Goal: Information Seeking & Learning: Learn about a topic

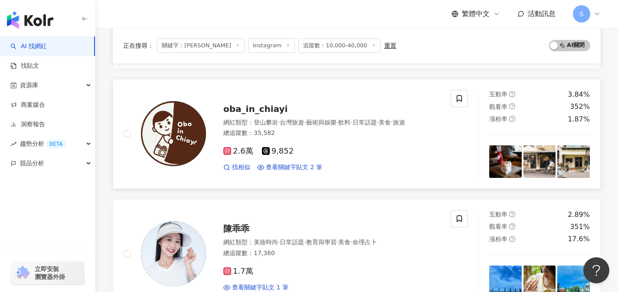
scroll to position [552, 0]
click at [301, 136] on div "總追蹤數 ： 35,582" at bounding box center [331, 133] width 217 height 9
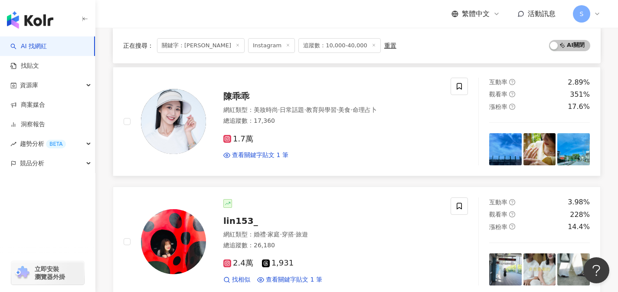
scroll to position [728, 0]
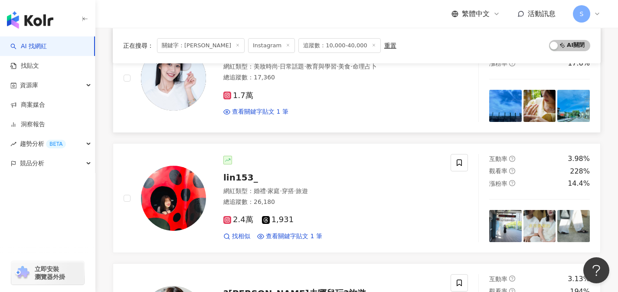
click at [321, 120] on div "陳乖乖 網紅類型 ： 美妝時尚 · 日常話題 · 教育與學習 · 美食 · 命理占卜 總追蹤數 ： 17,360 1.7萬 查看關鍵字貼文 1 筆" at bounding box center [287, 78] width 327 height 88
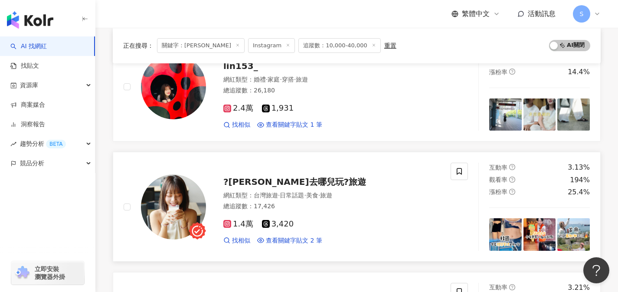
scroll to position [837, 0]
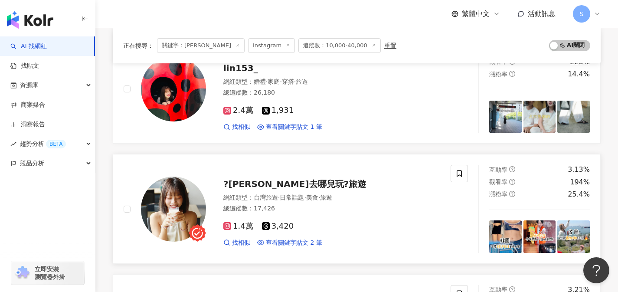
click at [307, 211] on div "總追蹤數 ： 17,426" at bounding box center [331, 208] width 217 height 9
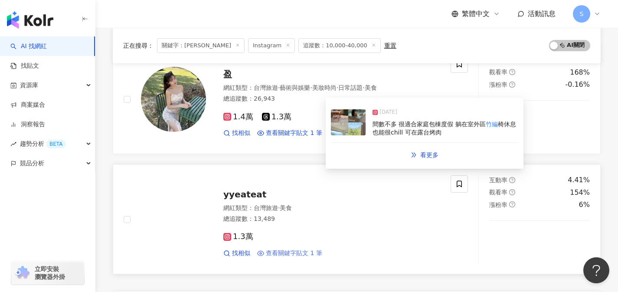
scroll to position [1344, 0]
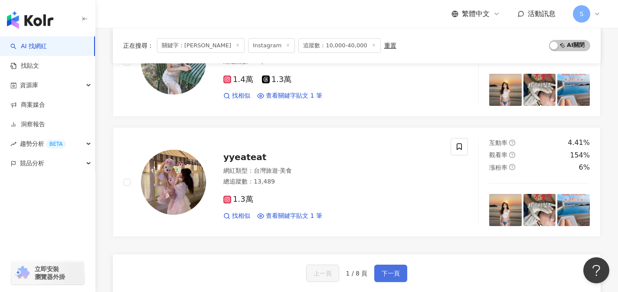
click at [390, 270] on span "下一頁" at bounding box center [391, 273] width 18 height 7
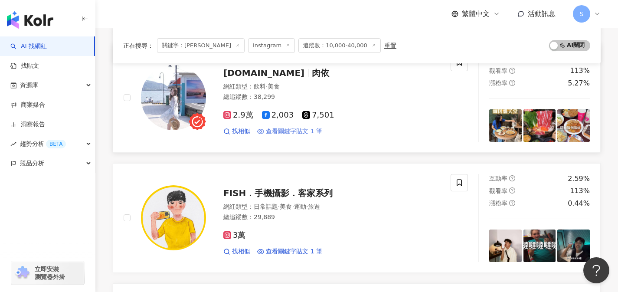
scroll to position [717, 0]
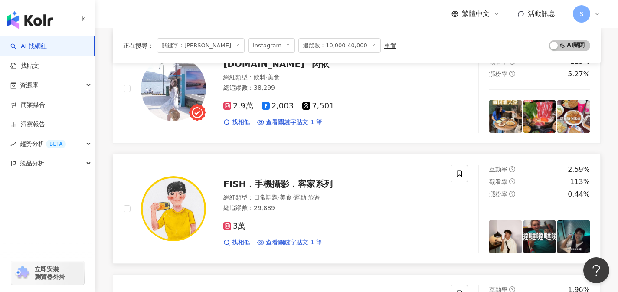
click at [306, 213] on div "網紅類型 ： 日常話題 · 美食 · 運動 · 旅遊 總追蹤數 ： 29,889" at bounding box center [331, 203] width 217 height 21
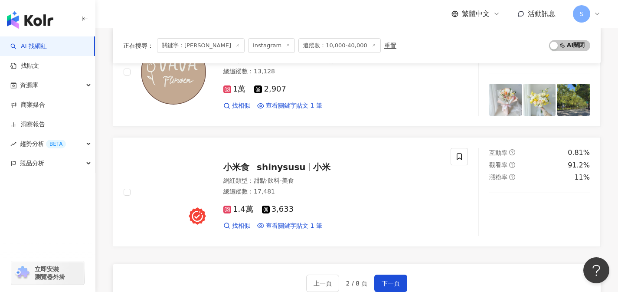
scroll to position [1395, 0]
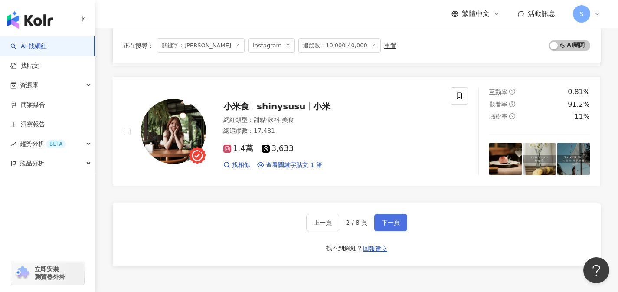
click at [383, 228] on button "下一頁" at bounding box center [390, 222] width 33 height 17
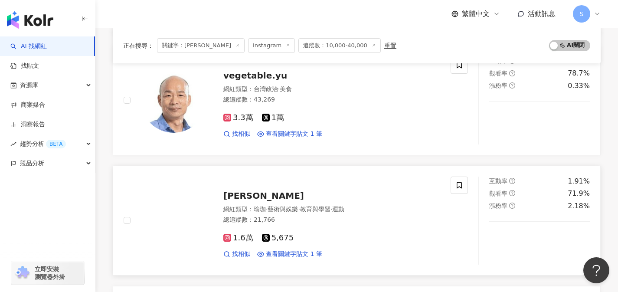
scroll to position [476, 0]
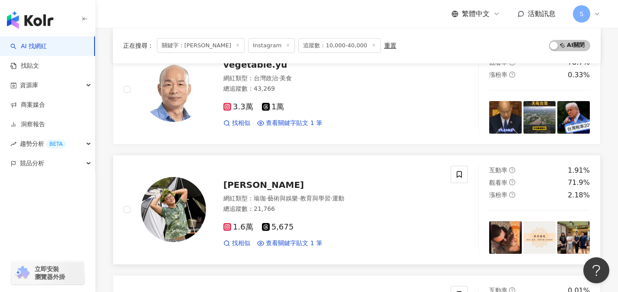
click at [306, 229] on div "1.6萬 5,675" at bounding box center [331, 227] width 217 height 10
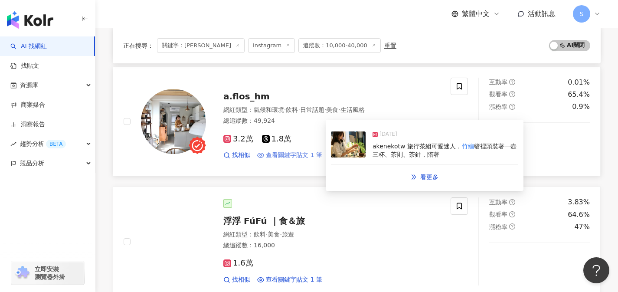
scroll to position [685, 0]
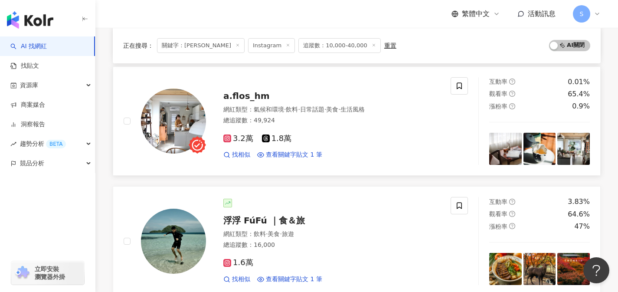
click at [298, 139] on div "3.2萬 1.8萬" at bounding box center [331, 139] width 217 height 10
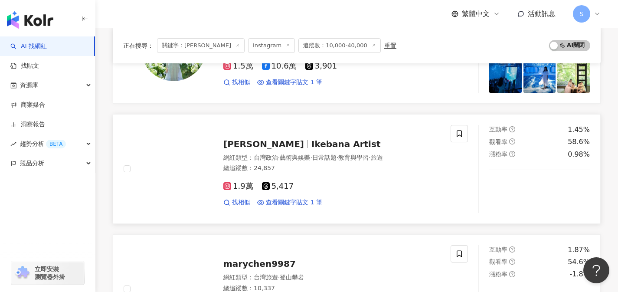
scroll to position [1123, 0]
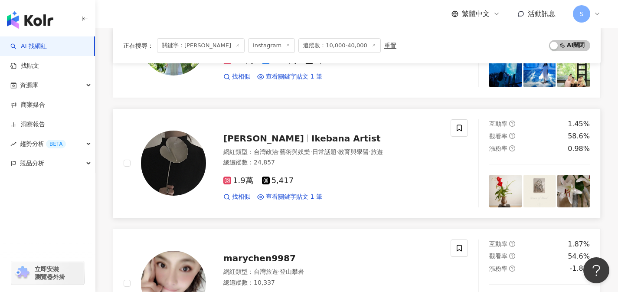
click at [305, 183] on div "1.9萬 5,417" at bounding box center [331, 181] width 217 height 10
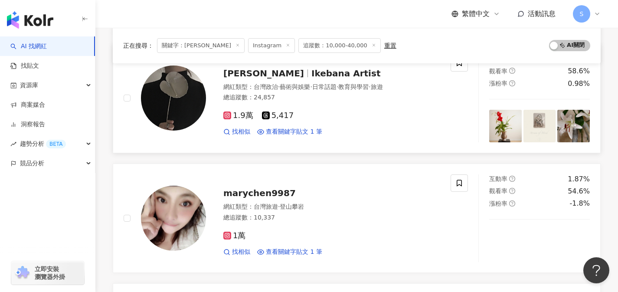
scroll to position [1376, 0]
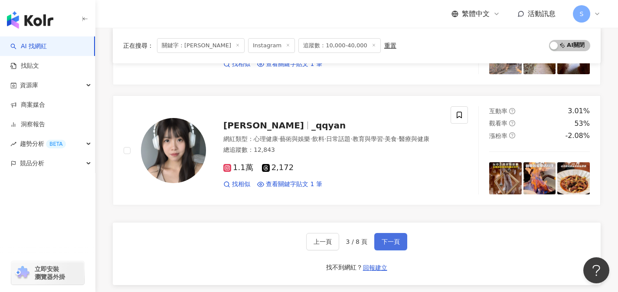
click at [399, 234] on button "下一頁" at bounding box center [390, 241] width 33 height 17
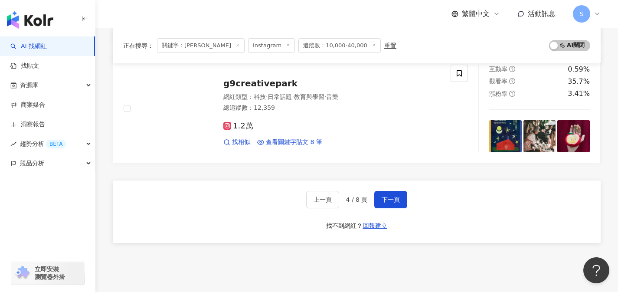
scroll to position [1422, 0]
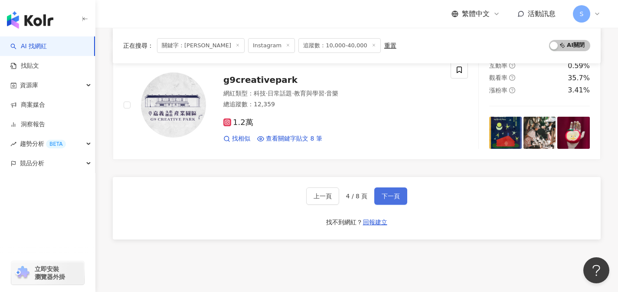
click at [395, 190] on button "下一頁" at bounding box center [390, 195] width 33 height 17
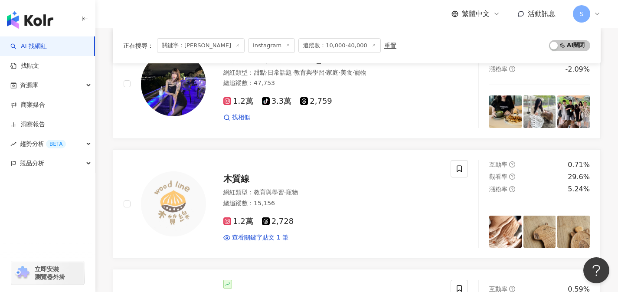
scroll to position [887, 0]
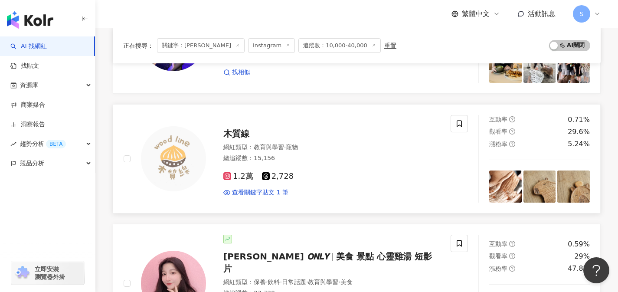
click at [322, 145] on div "網紅類型 ： 教育與學習 · 寵物" at bounding box center [331, 147] width 217 height 9
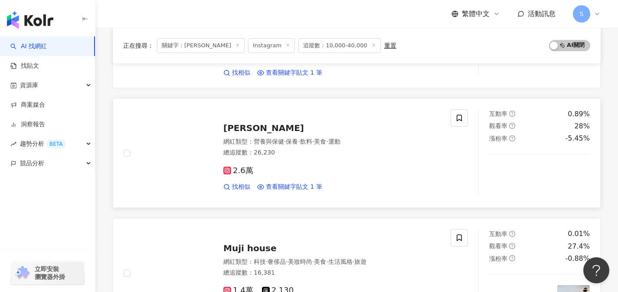
scroll to position [1198, 0]
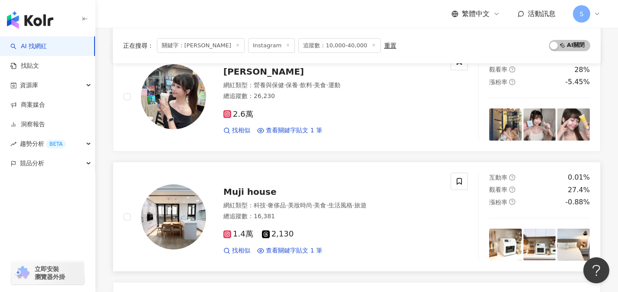
click at [310, 229] on div "1.4萬 2,130" at bounding box center [331, 234] width 217 height 10
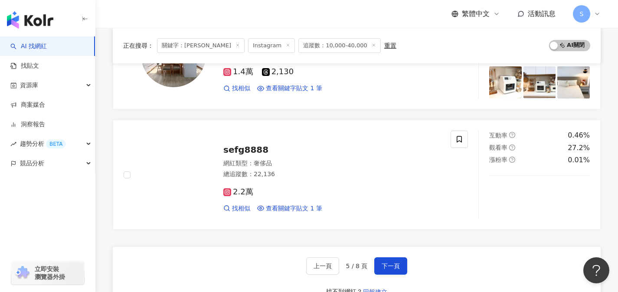
scroll to position [1361, 0]
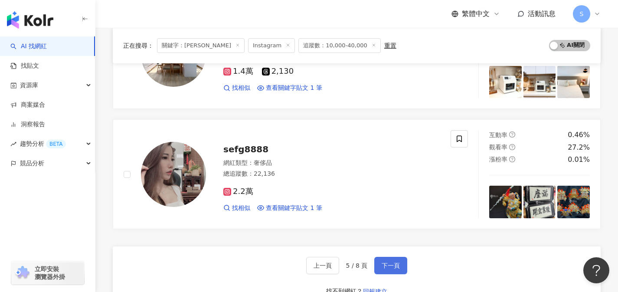
click at [385, 257] on button "下一頁" at bounding box center [390, 265] width 33 height 17
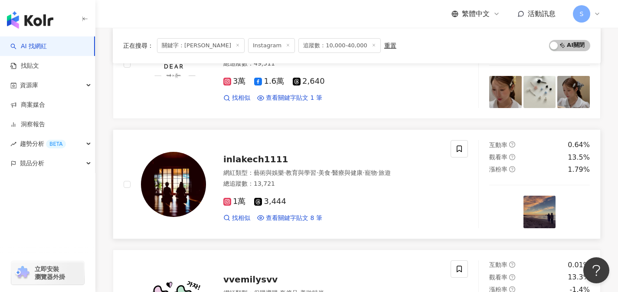
scroll to position [1227, 0]
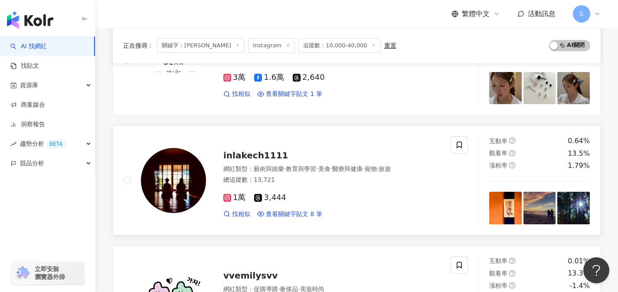
click at [324, 203] on div "1萬 3,444 找相似 查看關鍵字貼文 8 筆" at bounding box center [331, 202] width 217 height 32
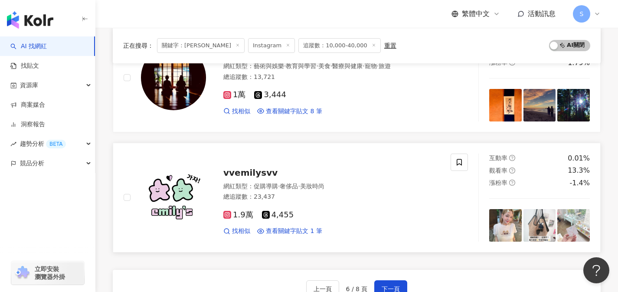
scroll to position [1339, 0]
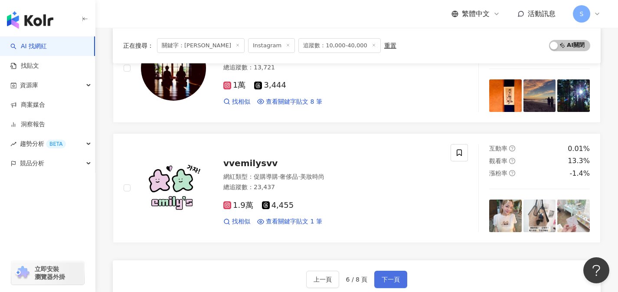
click at [392, 272] on button "下一頁" at bounding box center [390, 279] width 33 height 17
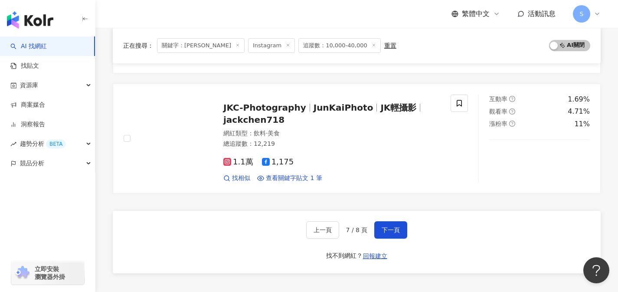
scroll to position [1372, 0]
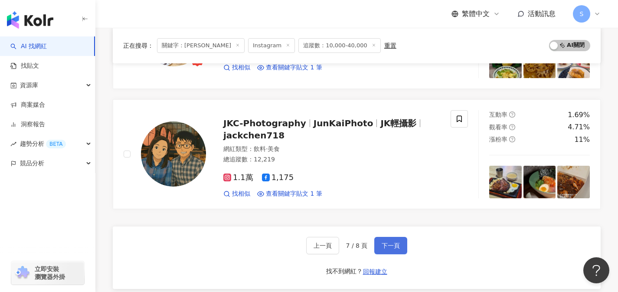
click at [383, 242] on span "下一頁" at bounding box center [391, 245] width 18 height 7
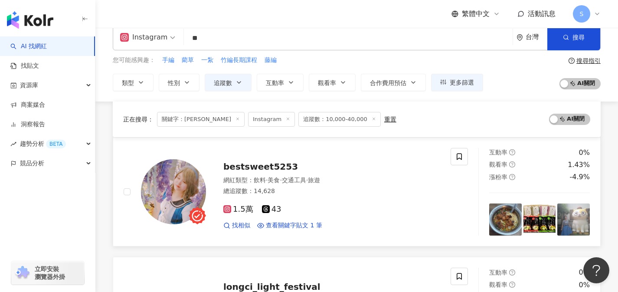
scroll to position [0, 0]
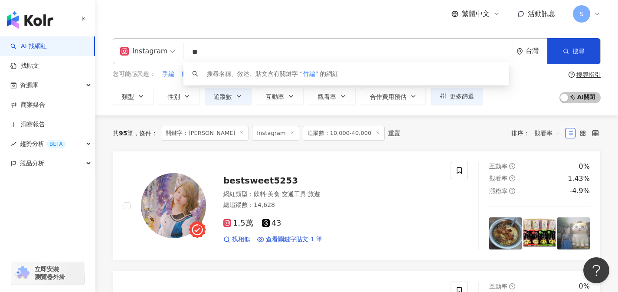
drag, startPoint x: 255, startPoint y: 50, endPoint x: 177, endPoint y: 52, distance: 78.5
click at [177, 52] on div "Instagram ** 台灣 搜尋 keyword 搜尋名稱、敘述、貼文含有關鍵字 “ 竹編 ” 的網紅" at bounding box center [357, 51] width 488 height 26
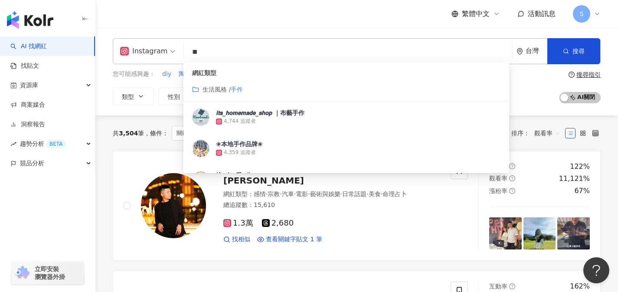
type input "**"
click at [313, 10] on div "繁體中文 活動訊息 S" at bounding box center [357, 14] width 488 height 28
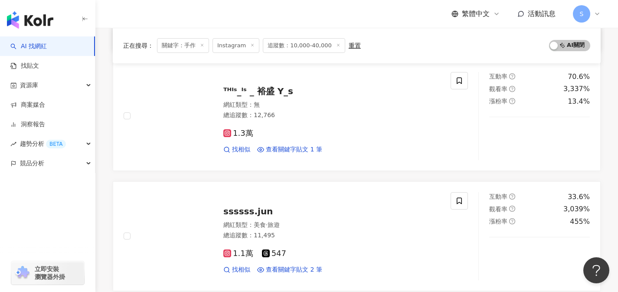
scroll to position [633, 0]
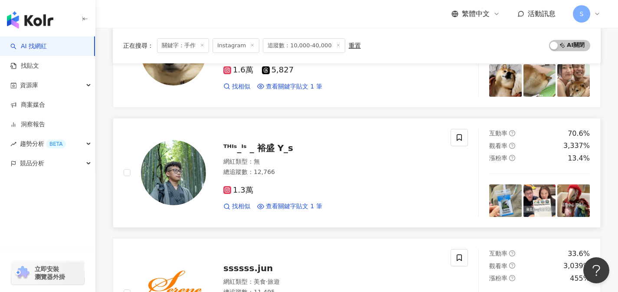
click at [314, 186] on div "1.3萬" at bounding box center [331, 191] width 217 height 10
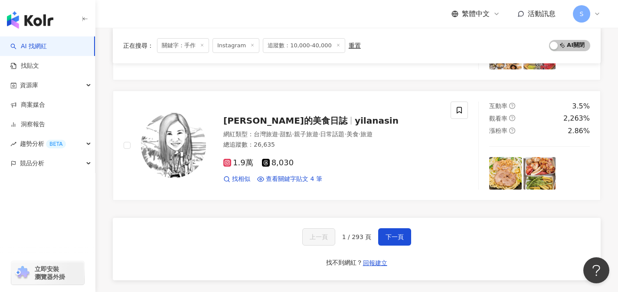
scroll to position [1389, 0]
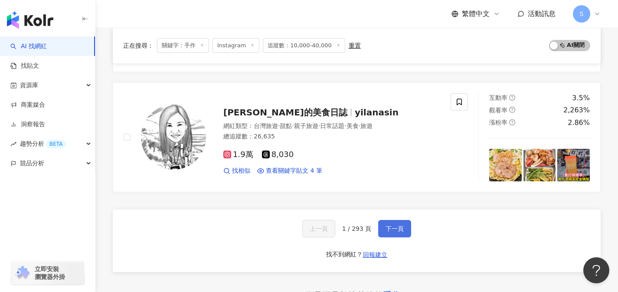
click at [389, 233] on button "下一頁" at bounding box center [394, 228] width 33 height 17
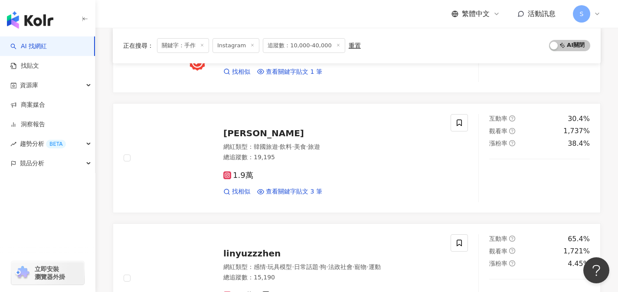
scroll to position [424, 0]
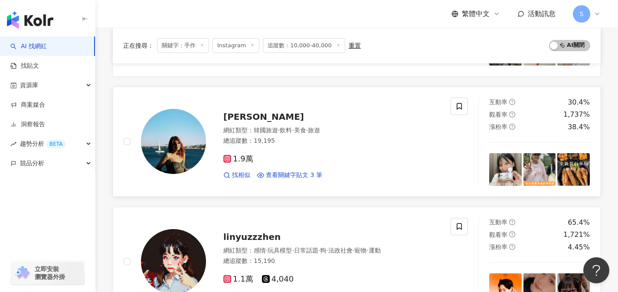
click at [286, 146] on div "網紅類型 ： 韓國旅遊 · 飲料 · 美食 · 旅遊 總追蹤數 ： 19,195" at bounding box center [331, 136] width 217 height 21
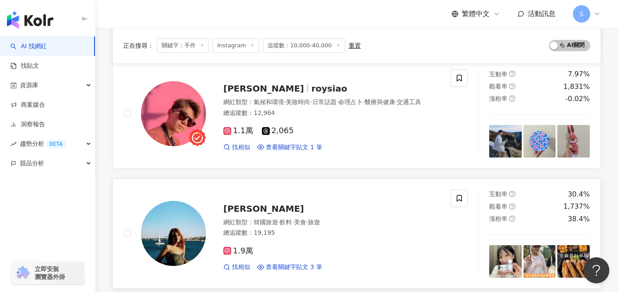
scroll to position [299, 0]
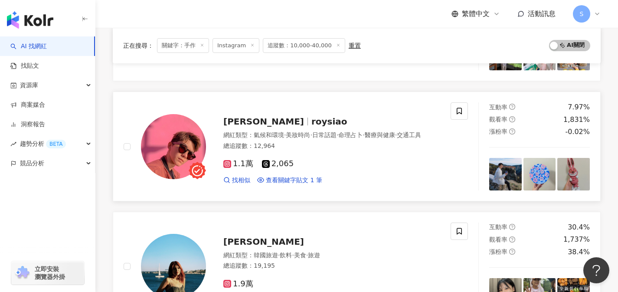
click at [313, 167] on div "1.1萬 2,065" at bounding box center [331, 164] width 217 height 10
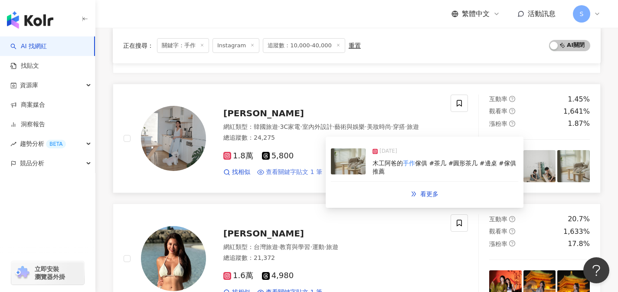
scroll to position [678, 0]
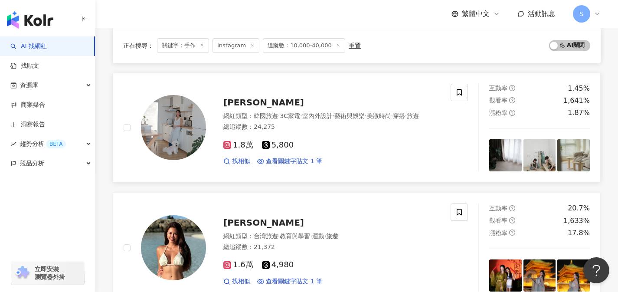
click at [348, 173] on link "張嘉嘉 網紅類型 ： 韓國旅遊 · 3C家電 · 室內外設計 · 藝術與娛樂 · 美妝時尚 · 穿搭 · 旅遊 總追蹤數 ： 24,275 1.8萬 5,80…" at bounding box center [357, 128] width 488 height 110
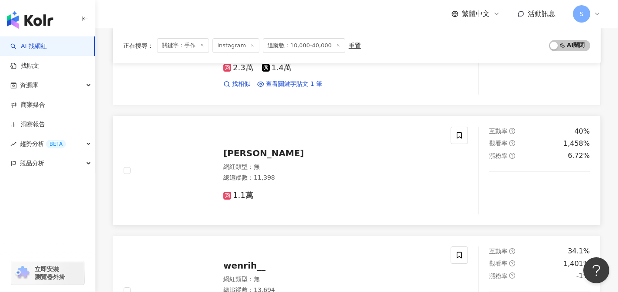
scroll to position [1350, 0]
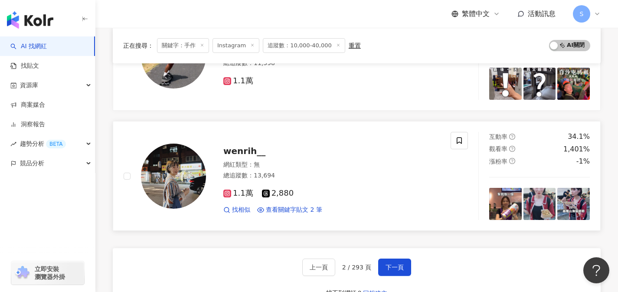
click at [322, 201] on div "1.1萬 2,880 找相似 查看關鍵字貼文 2 筆" at bounding box center [331, 198] width 217 height 32
click at [403, 265] on button "下一頁" at bounding box center [394, 266] width 33 height 17
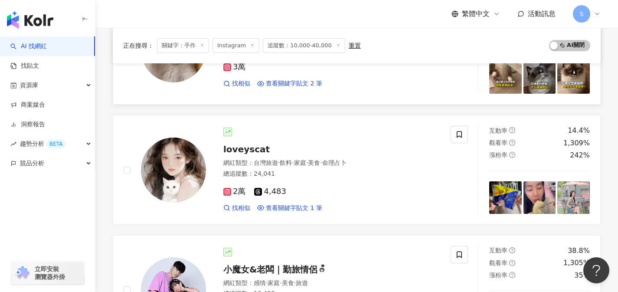
scroll to position [277, 0]
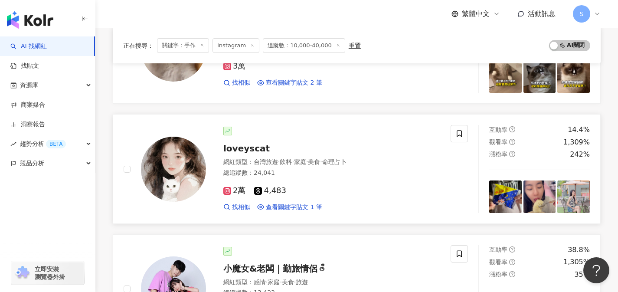
click at [310, 190] on div "2萬 4,483" at bounding box center [331, 191] width 217 height 10
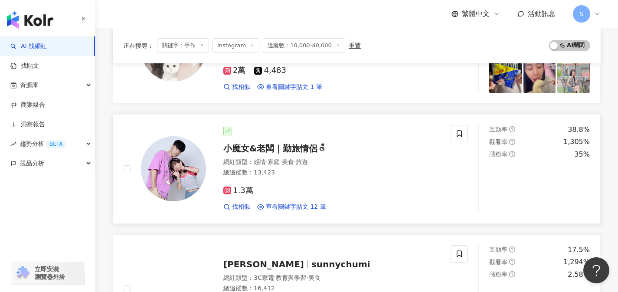
scroll to position [397, 0]
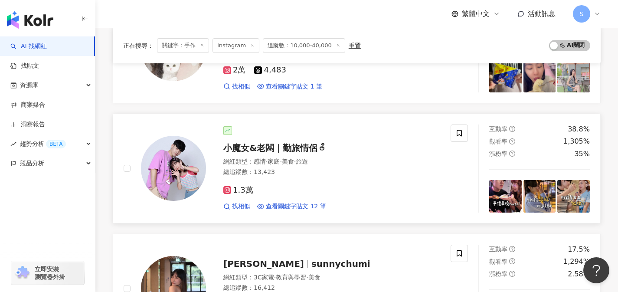
click at [328, 191] on div "1.3萬" at bounding box center [331, 191] width 217 height 10
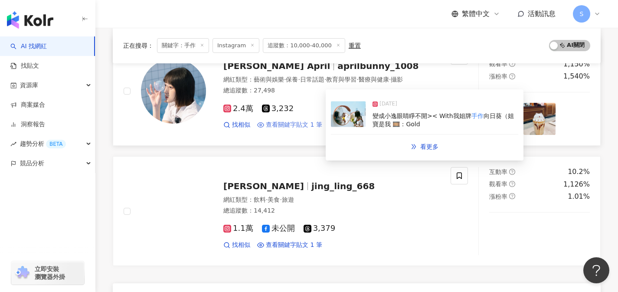
scroll to position [1344, 0]
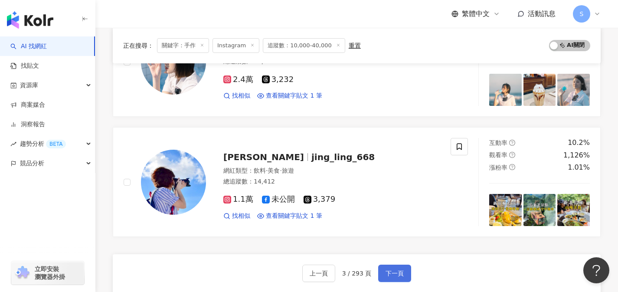
click at [393, 273] on span "下一頁" at bounding box center [395, 273] width 18 height 7
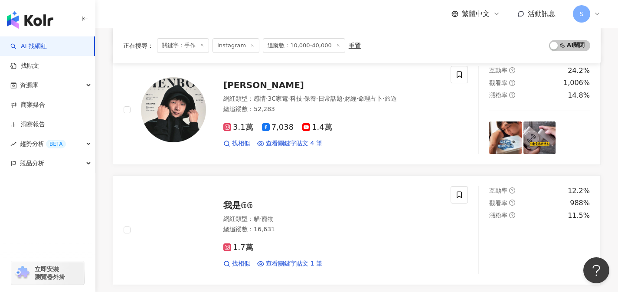
scroll to position [1367, 0]
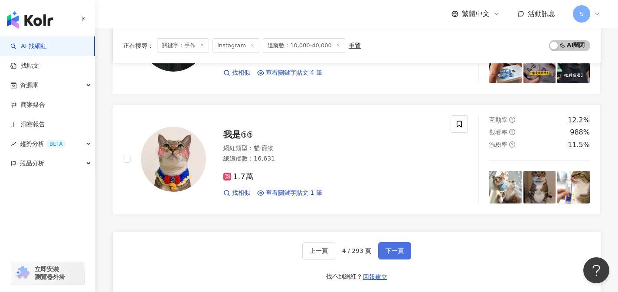
click at [391, 250] on span "下一頁" at bounding box center [395, 250] width 18 height 7
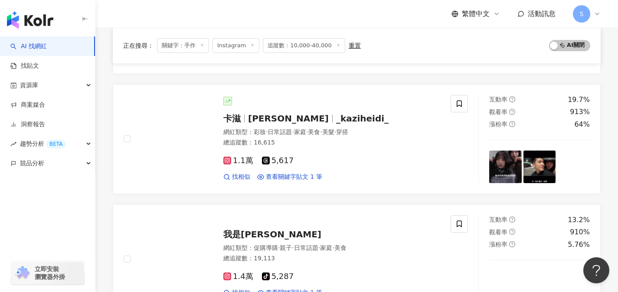
scroll to position [1379, 0]
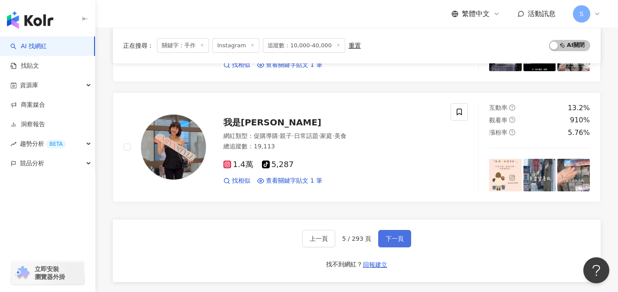
click at [399, 232] on button "下一頁" at bounding box center [394, 238] width 33 height 17
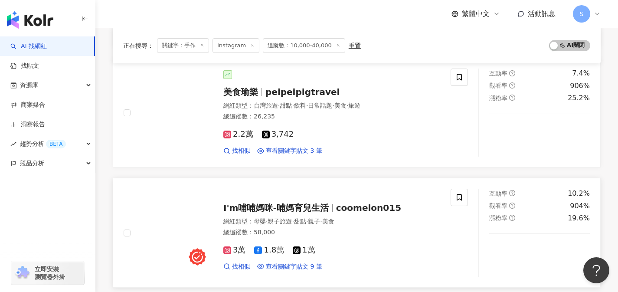
scroll to position [215, 0]
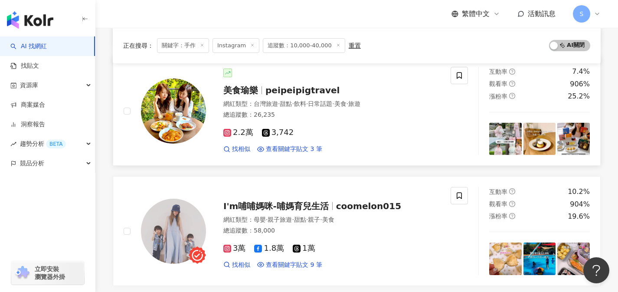
click at [309, 134] on div "2.2萬 3,742" at bounding box center [331, 133] width 217 height 10
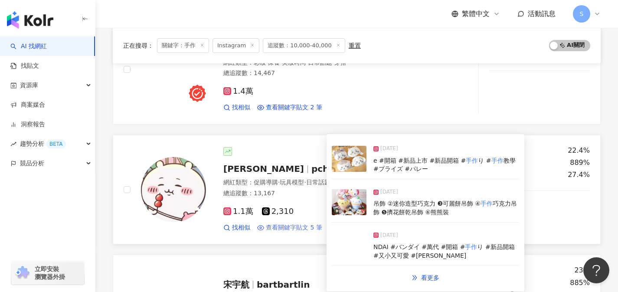
scroll to position [598, 0]
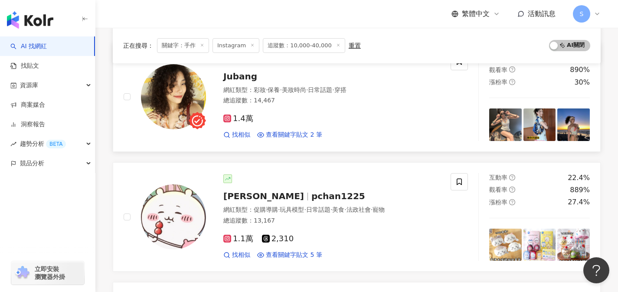
click at [357, 124] on div "1.4萬 找相似 查看關鍵字貼文 2 筆" at bounding box center [331, 123] width 217 height 32
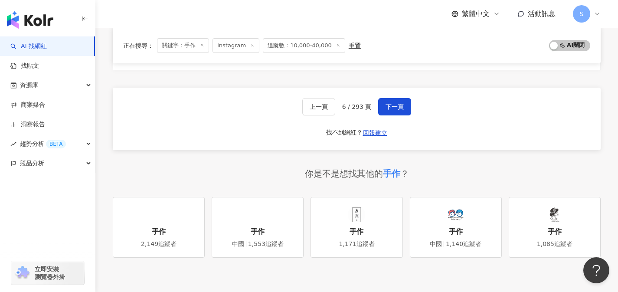
scroll to position [1532, 0]
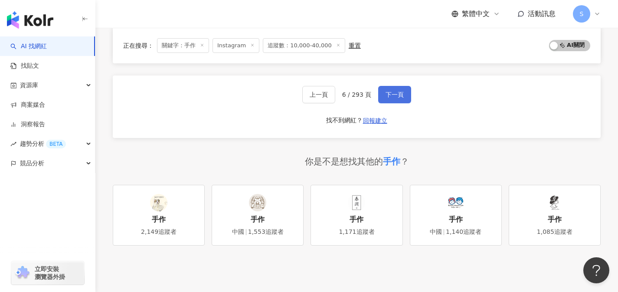
click at [408, 93] on button "下一頁" at bounding box center [394, 94] width 33 height 17
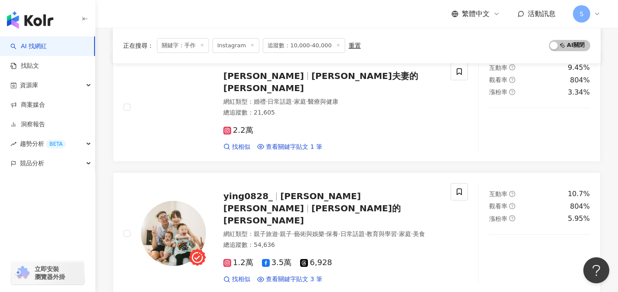
scroll to position [0, 0]
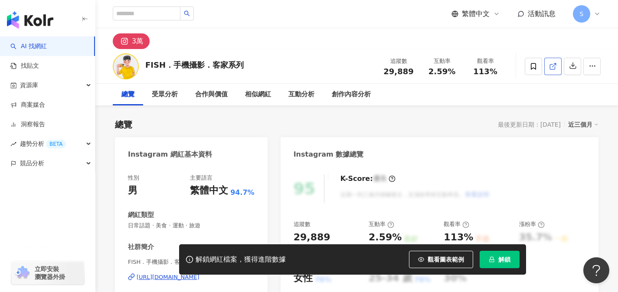
click at [550, 69] on icon at bounding box center [552, 66] width 5 height 5
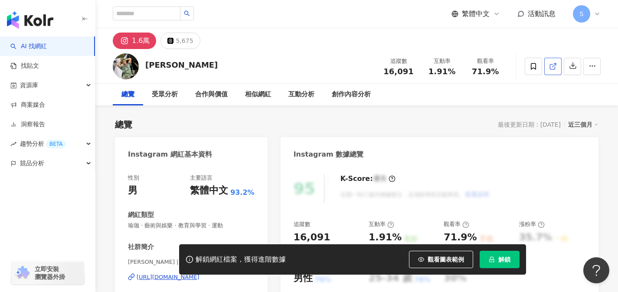
click at [554, 65] on line at bounding box center [554, 64] width 3 height 3
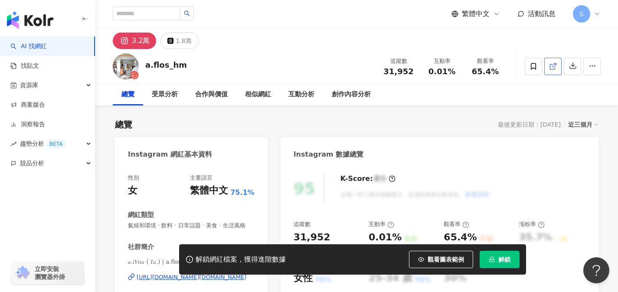
click at [550, 68] on icon at bounding box center [553, 66] width 8 height 8
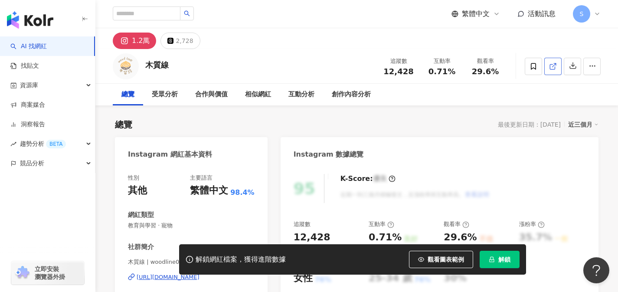
click at [550, 67] on icon at bounding box center [553, 66] width 8 height 8
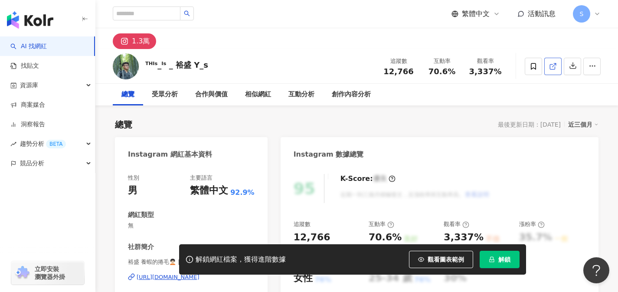
click at [551, 71] on link at bounding box center [552, 66] width 17 height 17
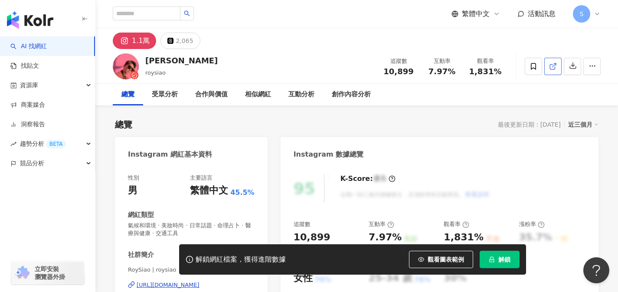
click at [550, 69] on icon at bounding box center [553, 66] width 8 height 8
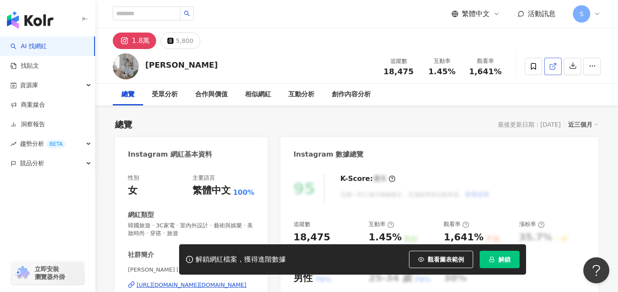
click at [550, 70] on icon at bounding box center [553, 66] width 8 height 8
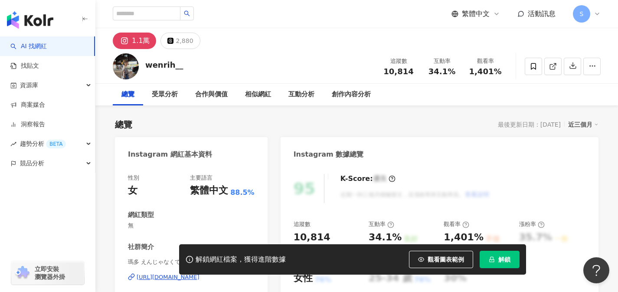
click at [553, 66] on icon at bounding box center [553, 66] width 8 height 8
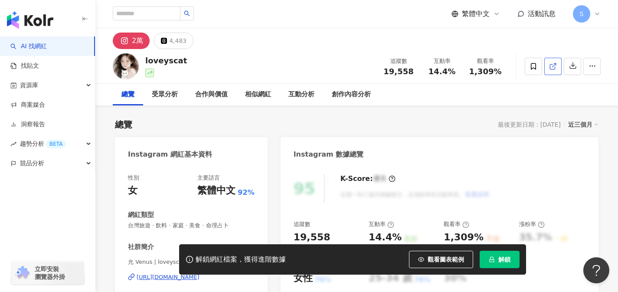
click at [549, 71] on link at bounding box center [552, 66] width 17 height 17
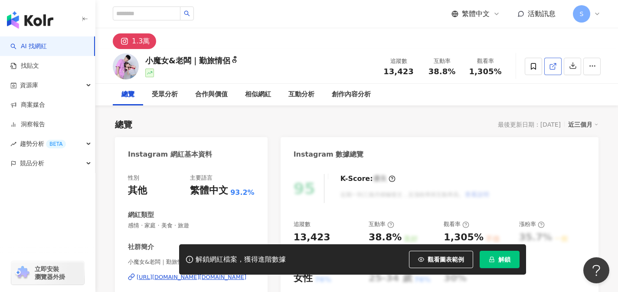
click at [557, 70] on link at bounding box center [552, 66] width 17 height 17
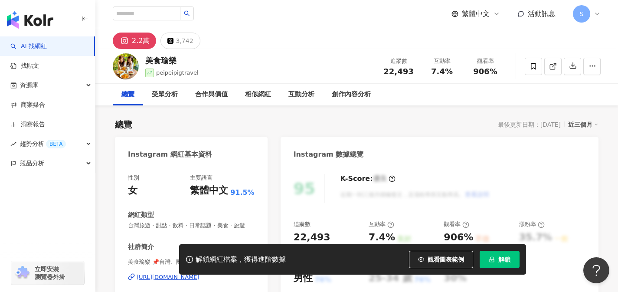
click at [554, 67] on icon at bounding box center [553, 66] width 8 height 8
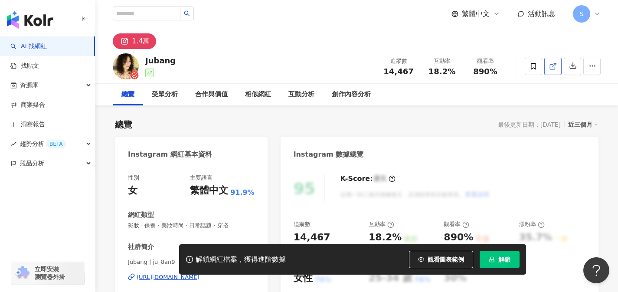
click at [551, 68] on icon at bounding box center [553, 66] width 8 height 8
